Goal: Navigation & Orientation: Understand site structure

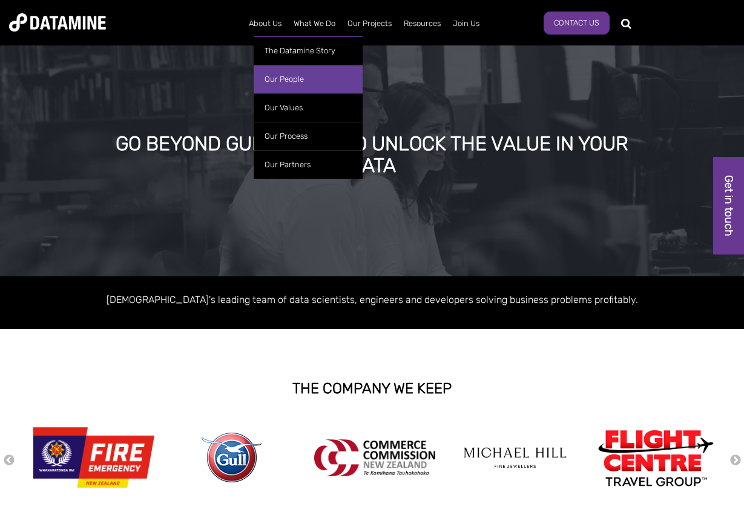
click at [280, 75] on link "Our People" at bounding box center [308, 79] width 109 height 28
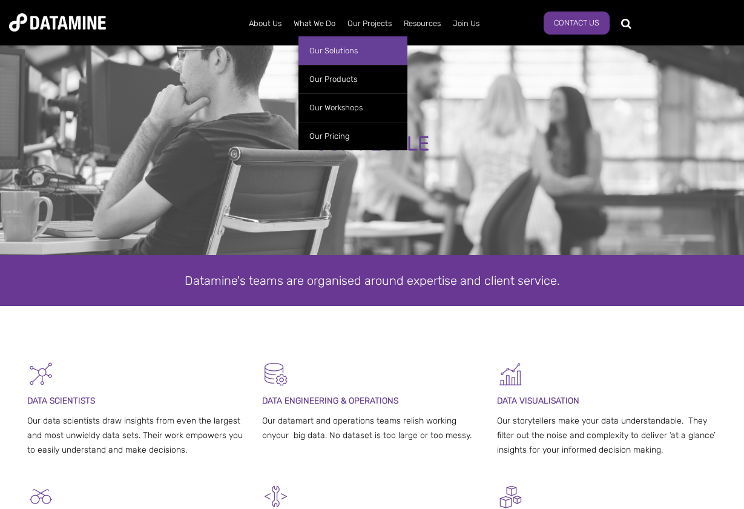
click at [325, 47] on link "Our Solutions" at bounding box center [353, 50] width 109 height 28
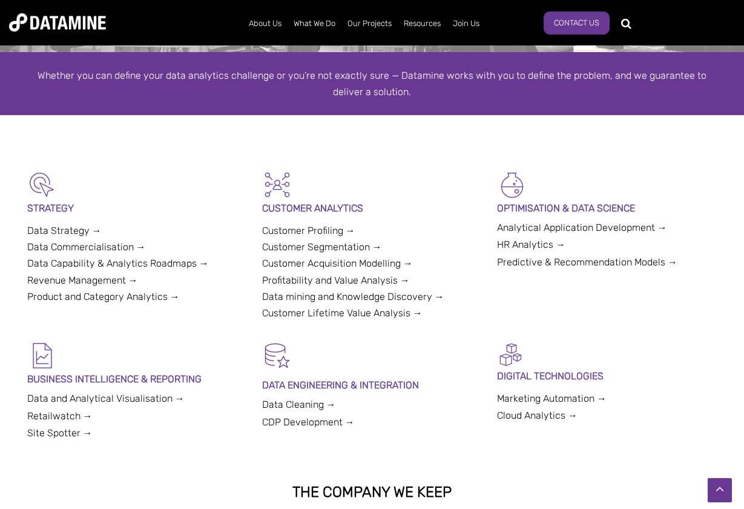
scroll to position [204, 0]
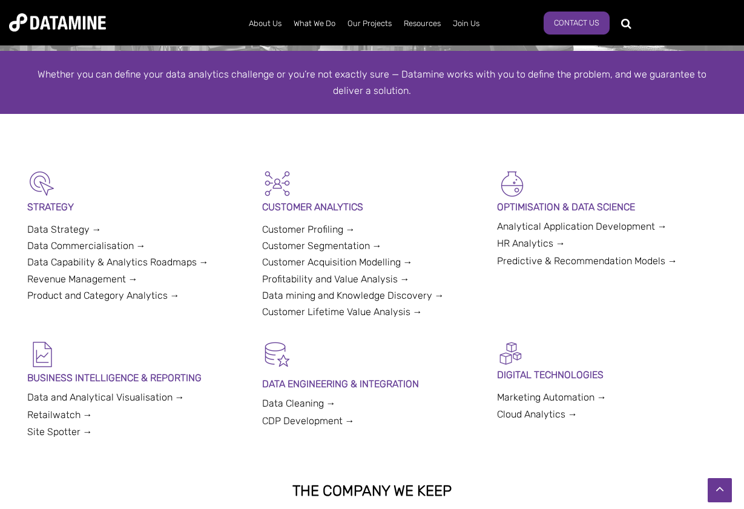
click at [68, 224] on link "Data Strategy →" at bounding box center [64, 230] width 75 height 12
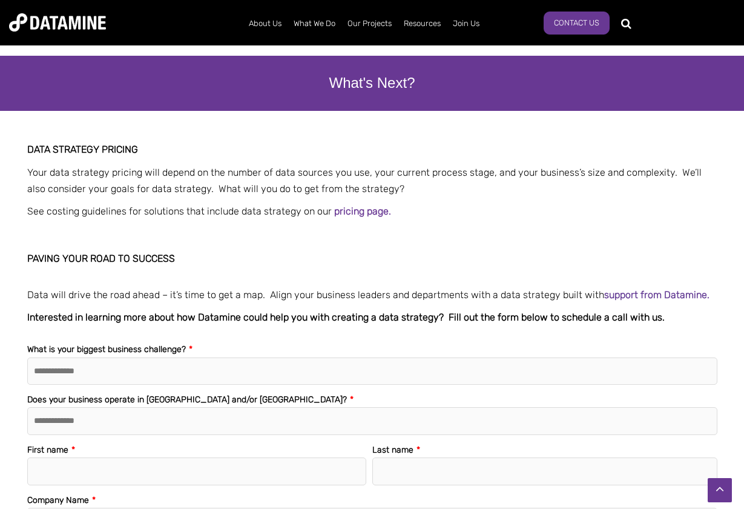
scroll to position [1703, 0]
